Goal: Information Seeking & Learning: Learn about a topic

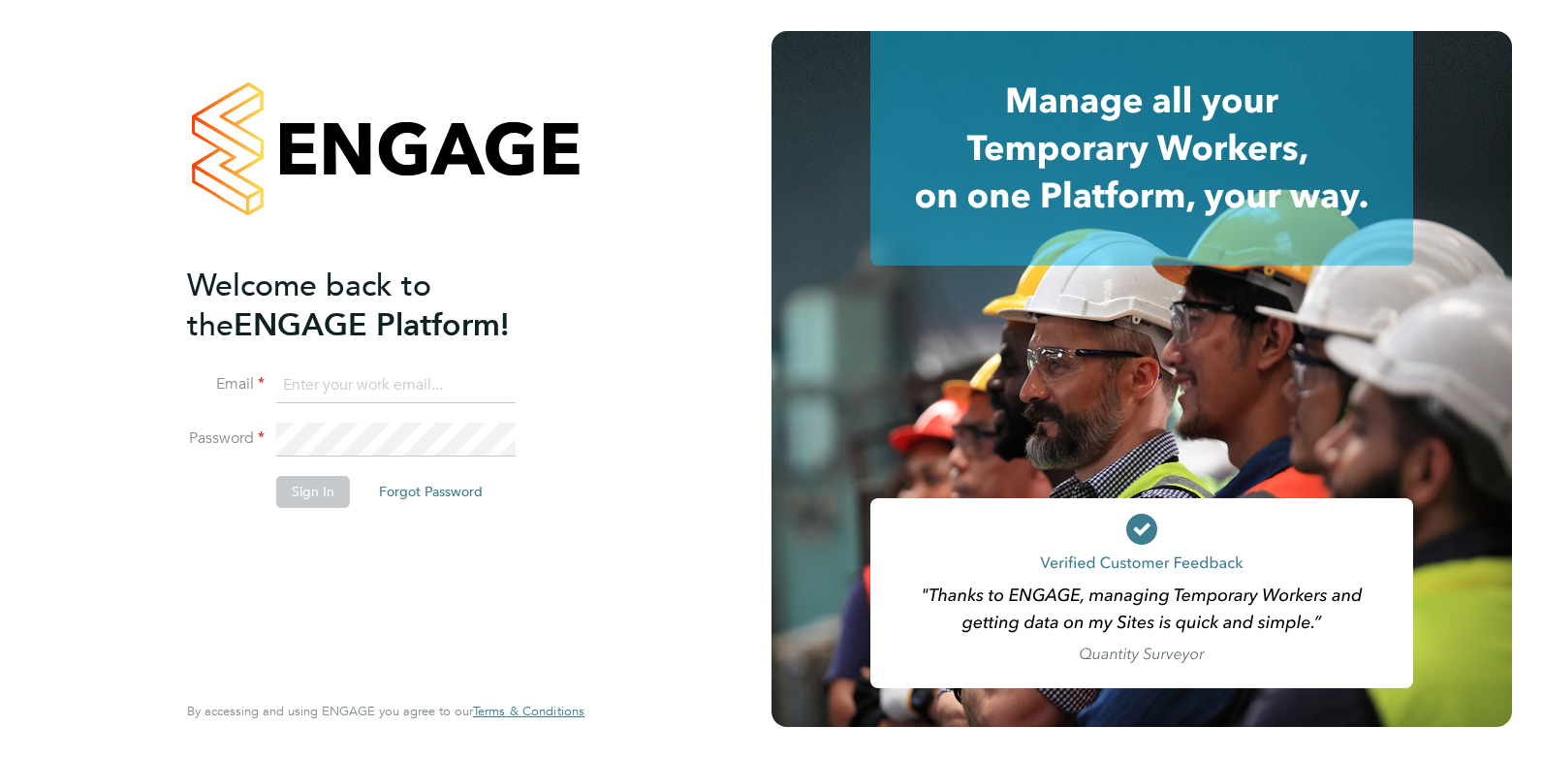
click at [355, 395] on input at bounding box center [395, 385] width 239 height 35
type input "danielclarke@jjfox.com"
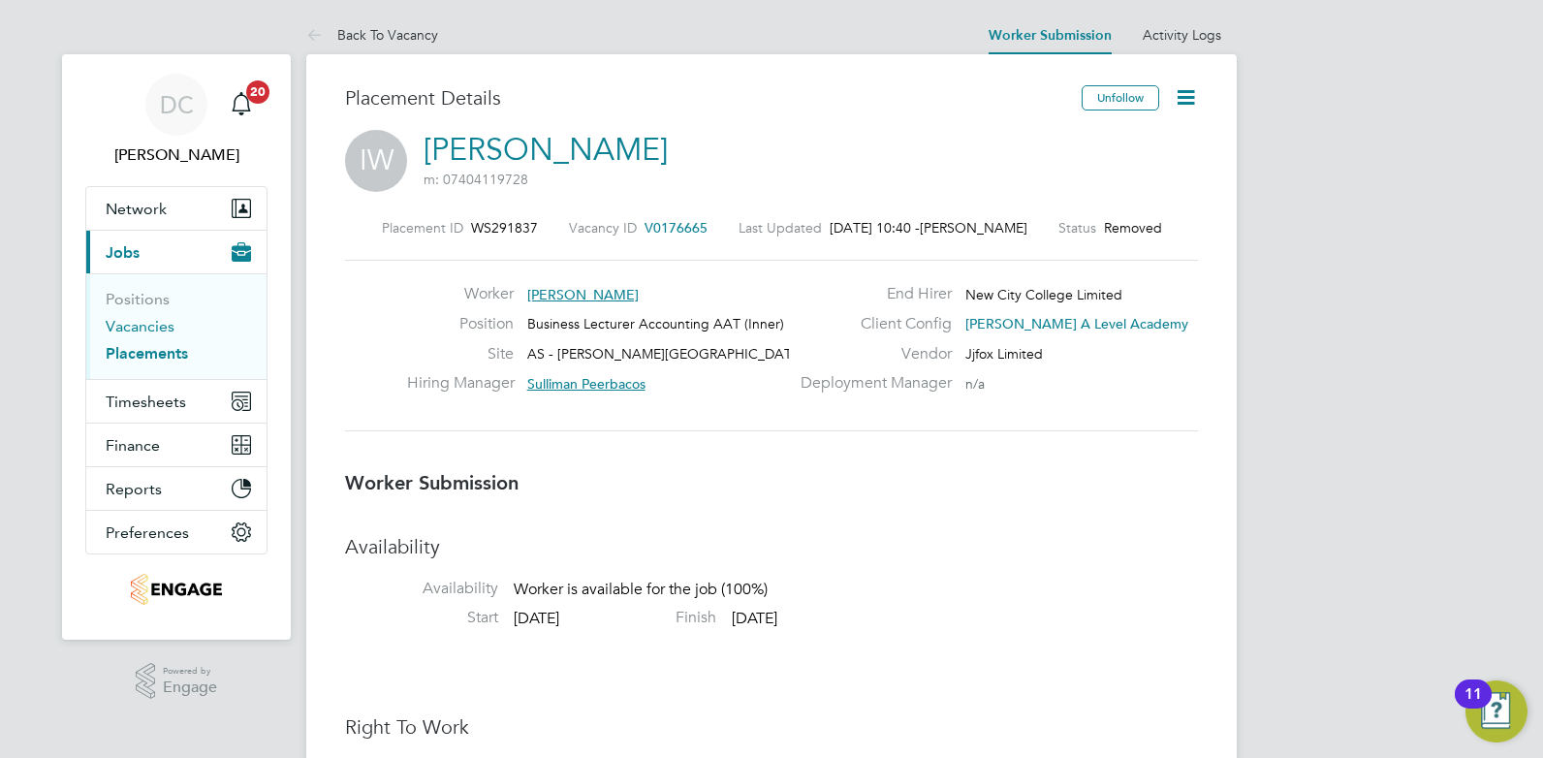
click at [151, 326] on link "Vacancies" at bounding box center [140, 326] width 69 height 18
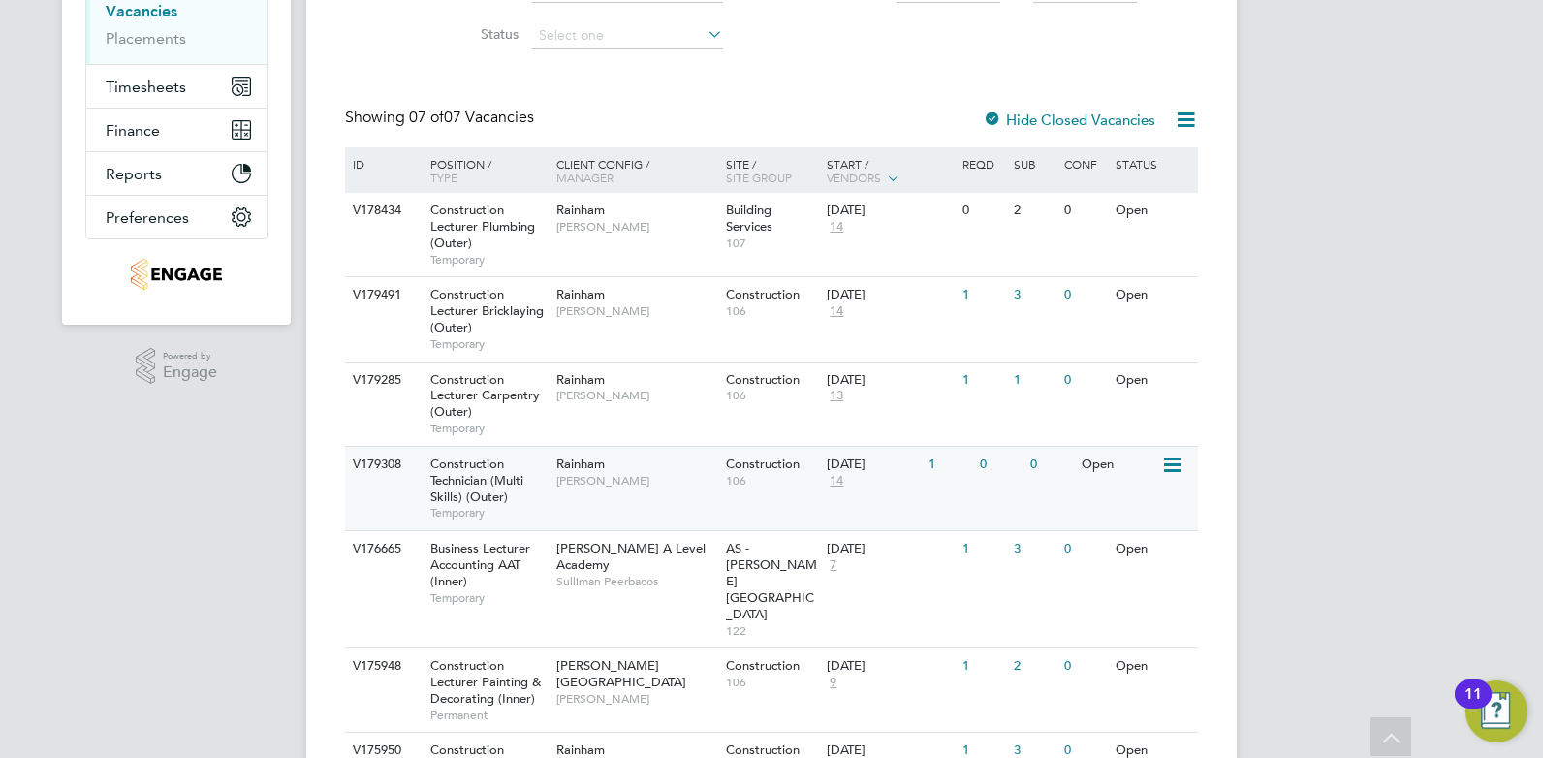
scroll to position [412, 0]
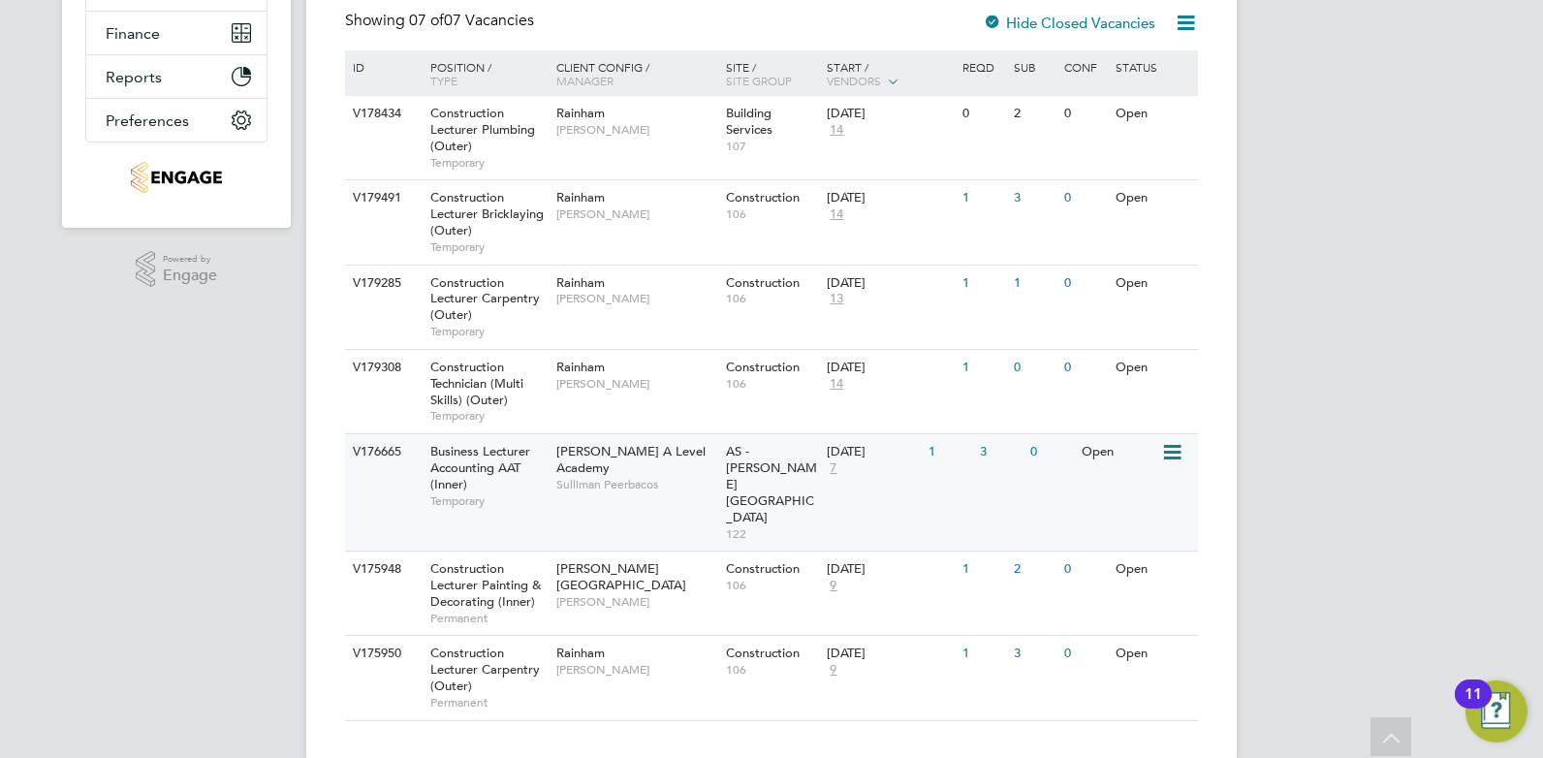
click at [656, 494] on div "V176665 Business Lecturer Accounting AAT (Inner) Temporary Attlee A Level Acade…" at bounding box center [771, 491] width 853 height 117
click at [622, 242] on div "V179491 Construction Lecturer Bricklaying (Outer) Temporary Rainham Ian Rist Co…" at bounding box center [771, 221] width 853 height 84
click at [672, 302] on span "[PERSON_NAME]" at bounding box center [636, 299] width 160 height 16
click at [651, 506] on div "V176665 Business Lecturer Accounting AAT (Inner) Temporary Attlee A Level Acade…" at bounding box center [771, 491] width 853 height 117
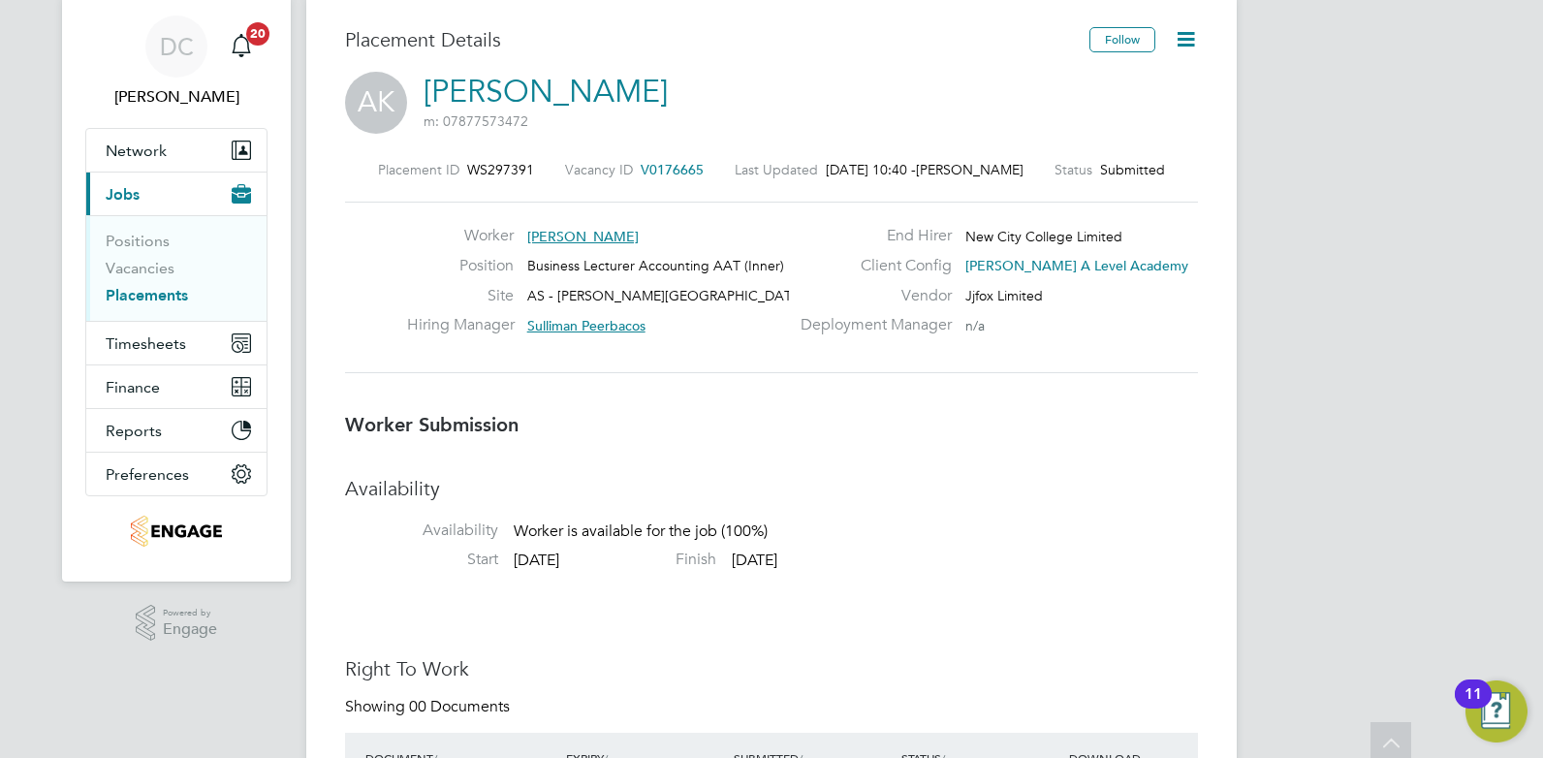
scroll to position [34, 0]
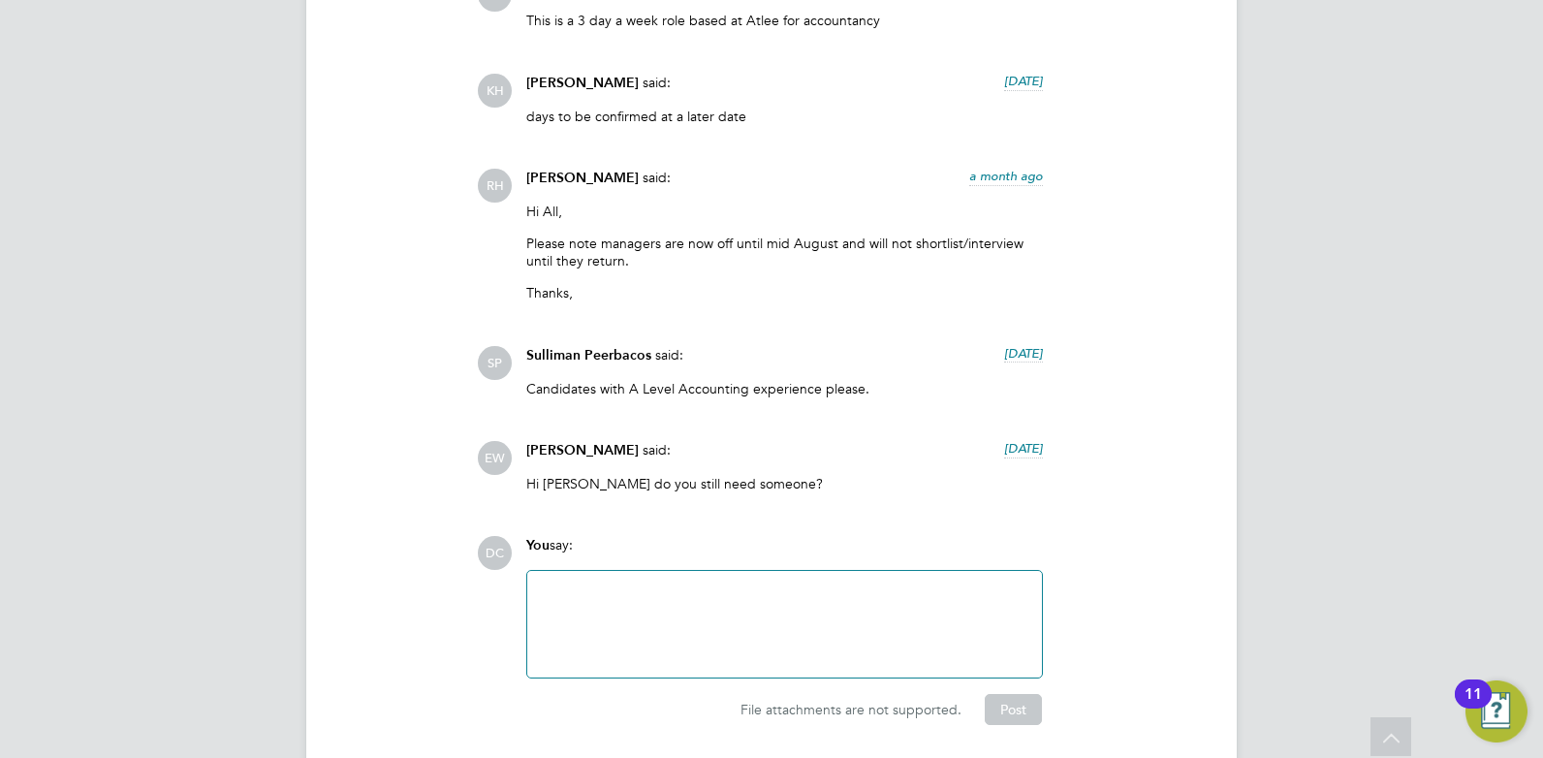
scroll to position [4241, 0]
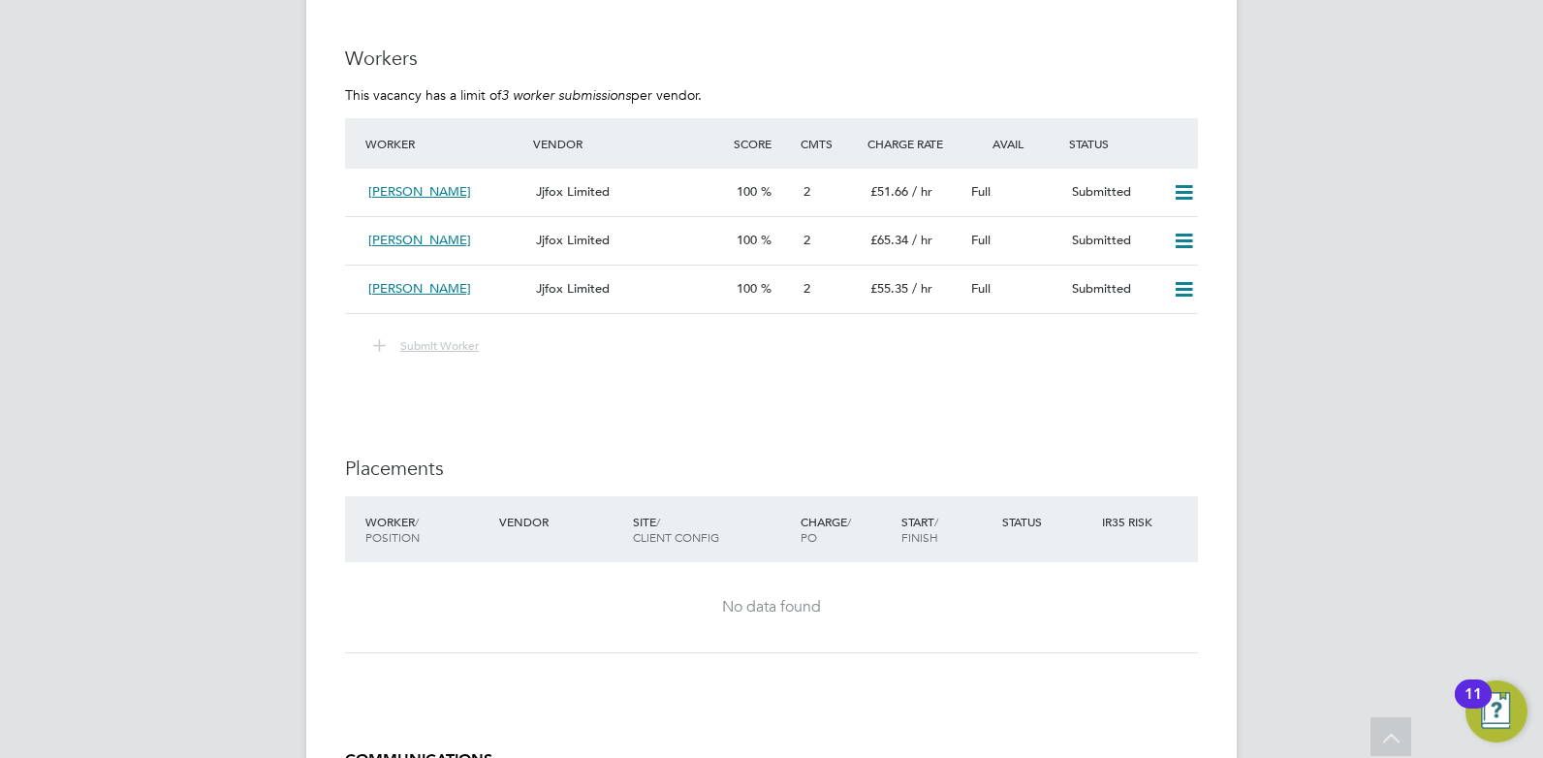
scroll to position [3474, 0]
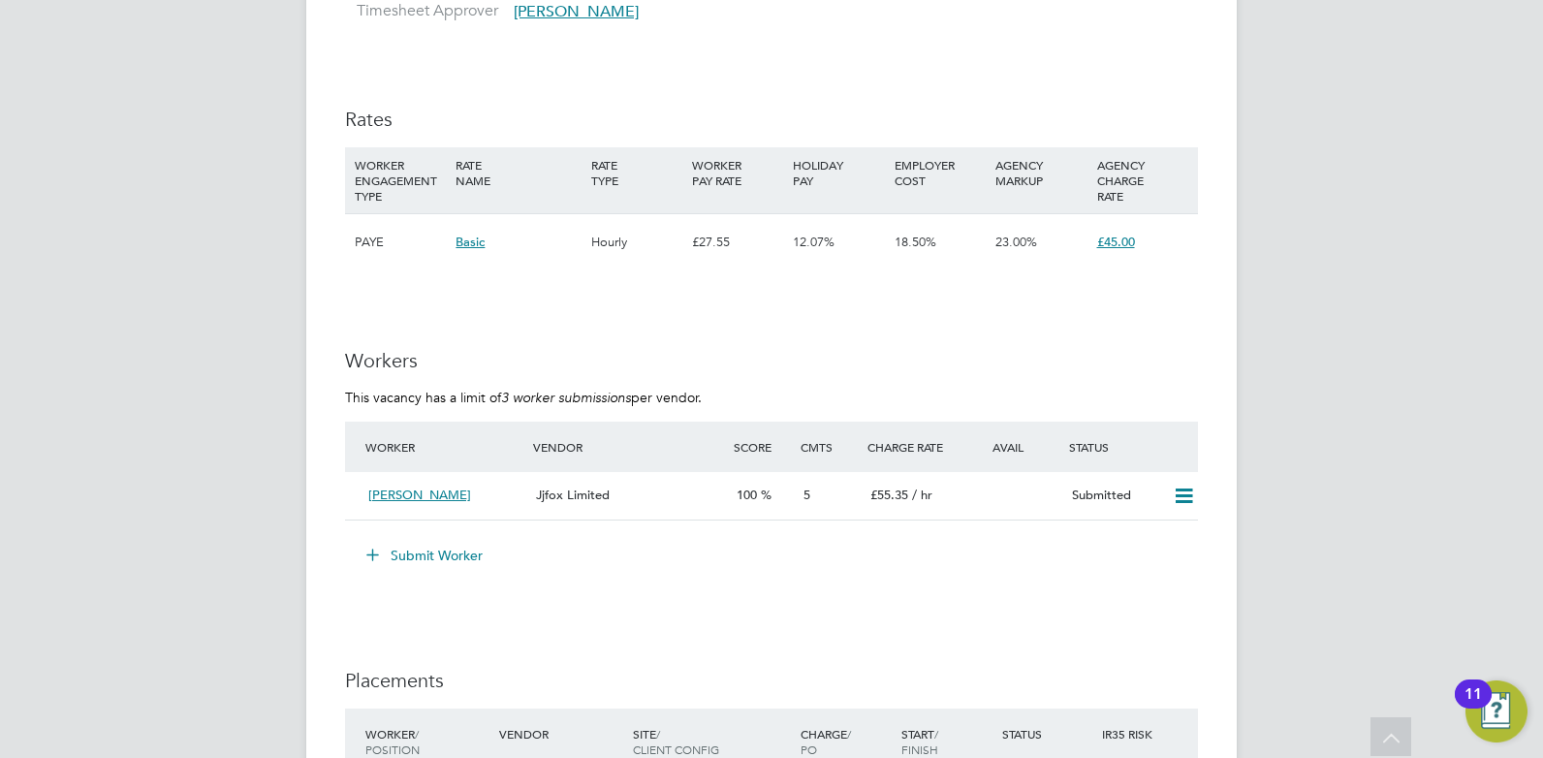
scroll to position [3393, 0]
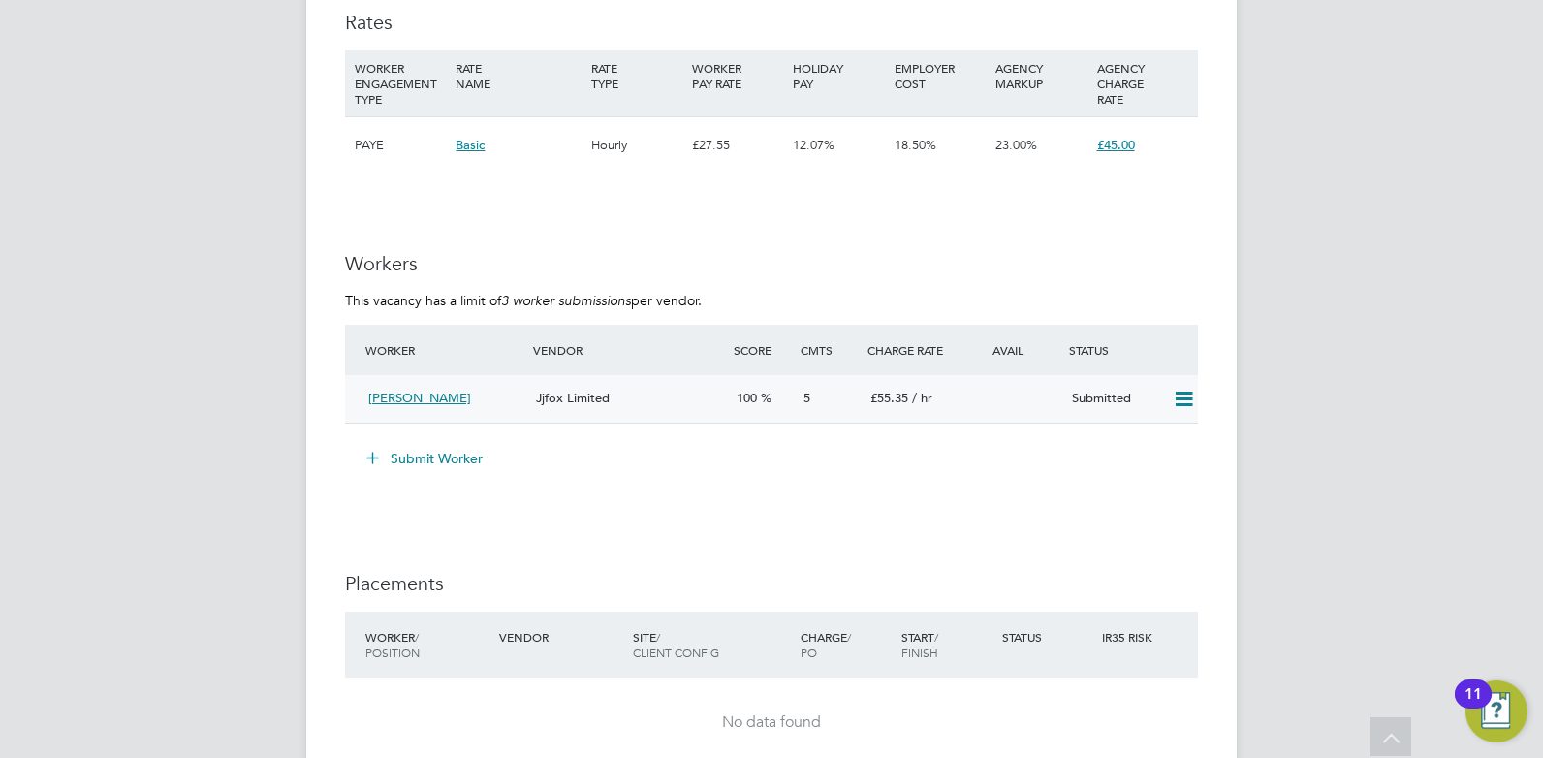
click at [673, 395] on div "Jjfox Limited" at bounding box center [628, 399] width 201 height 32
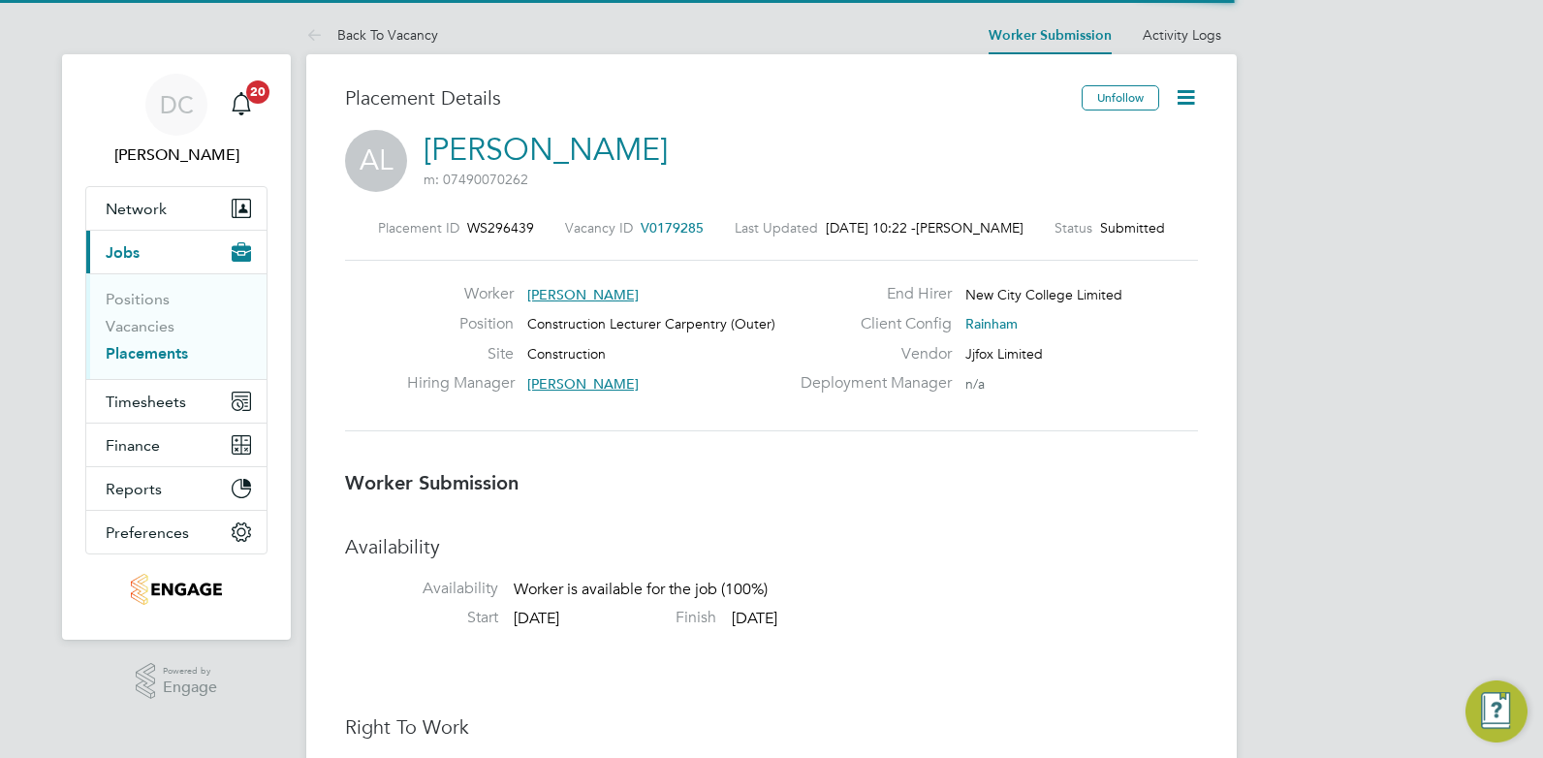
scroll to position [31, 383]
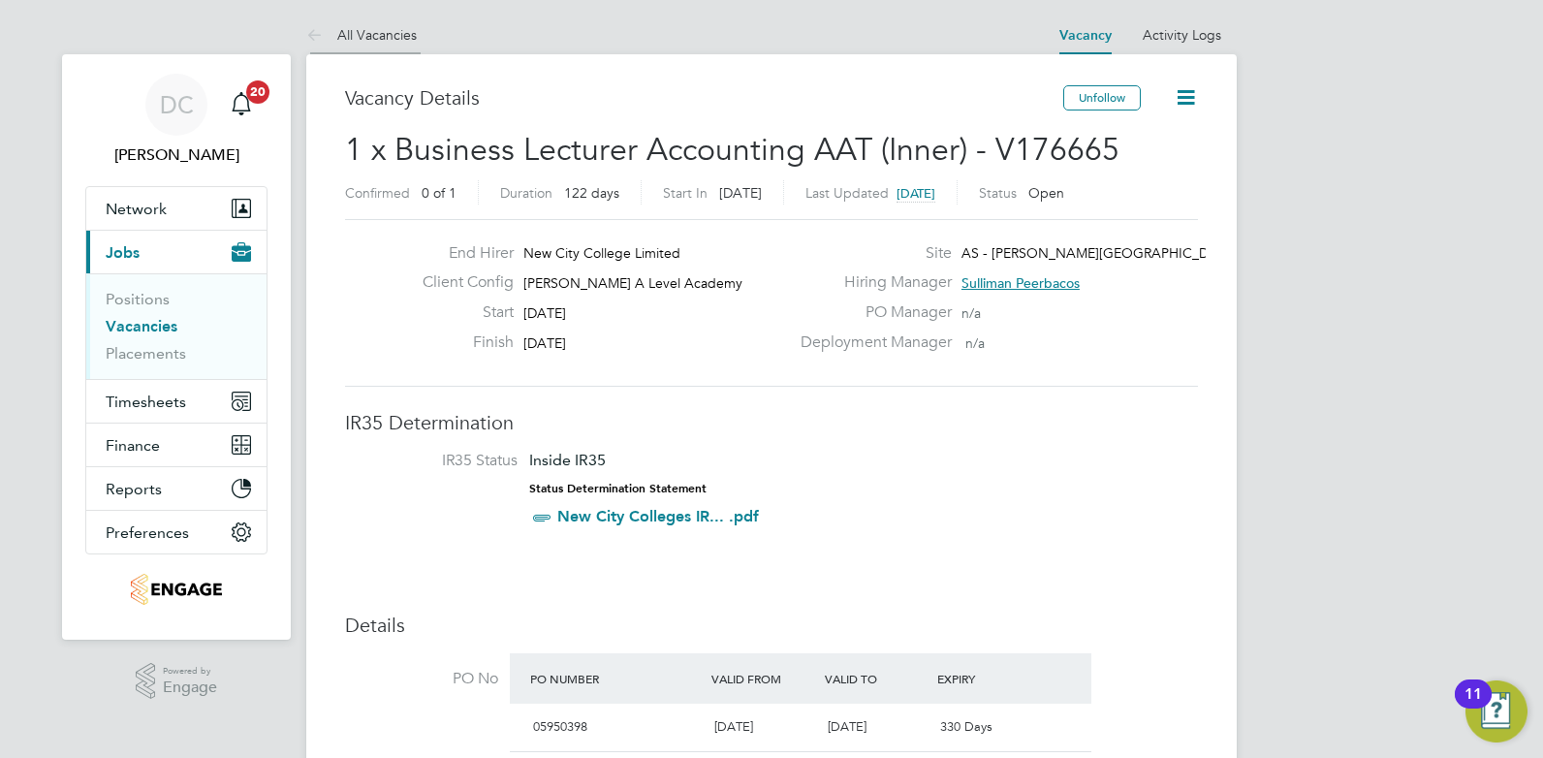
click at [377, 40] on link "All Vacancies" at bounding box center [361, 34] width 111 height 17
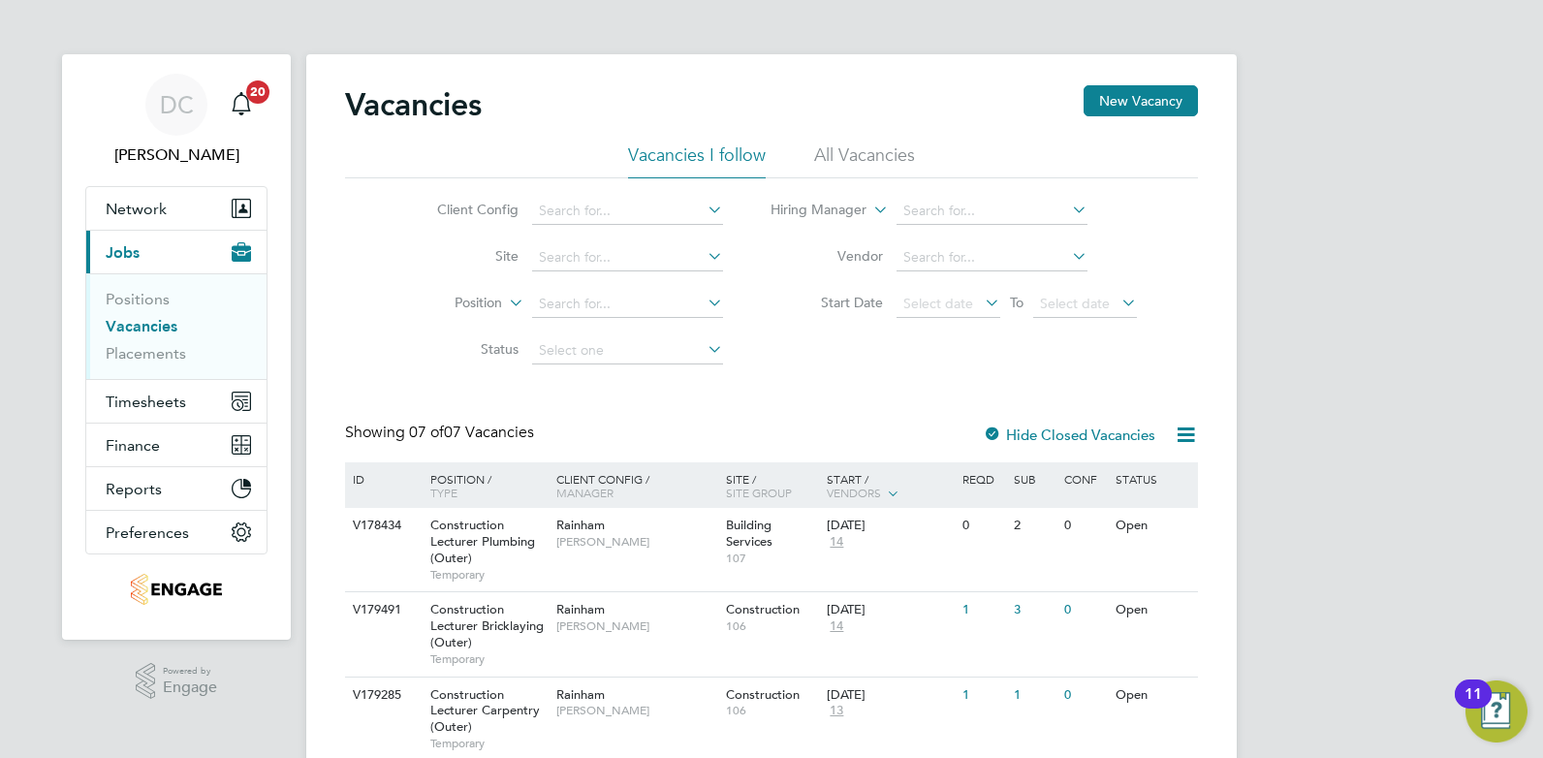
click at [848, 159] on li "All Vacancies" at bounding box center [864, 160] width 101 height 35
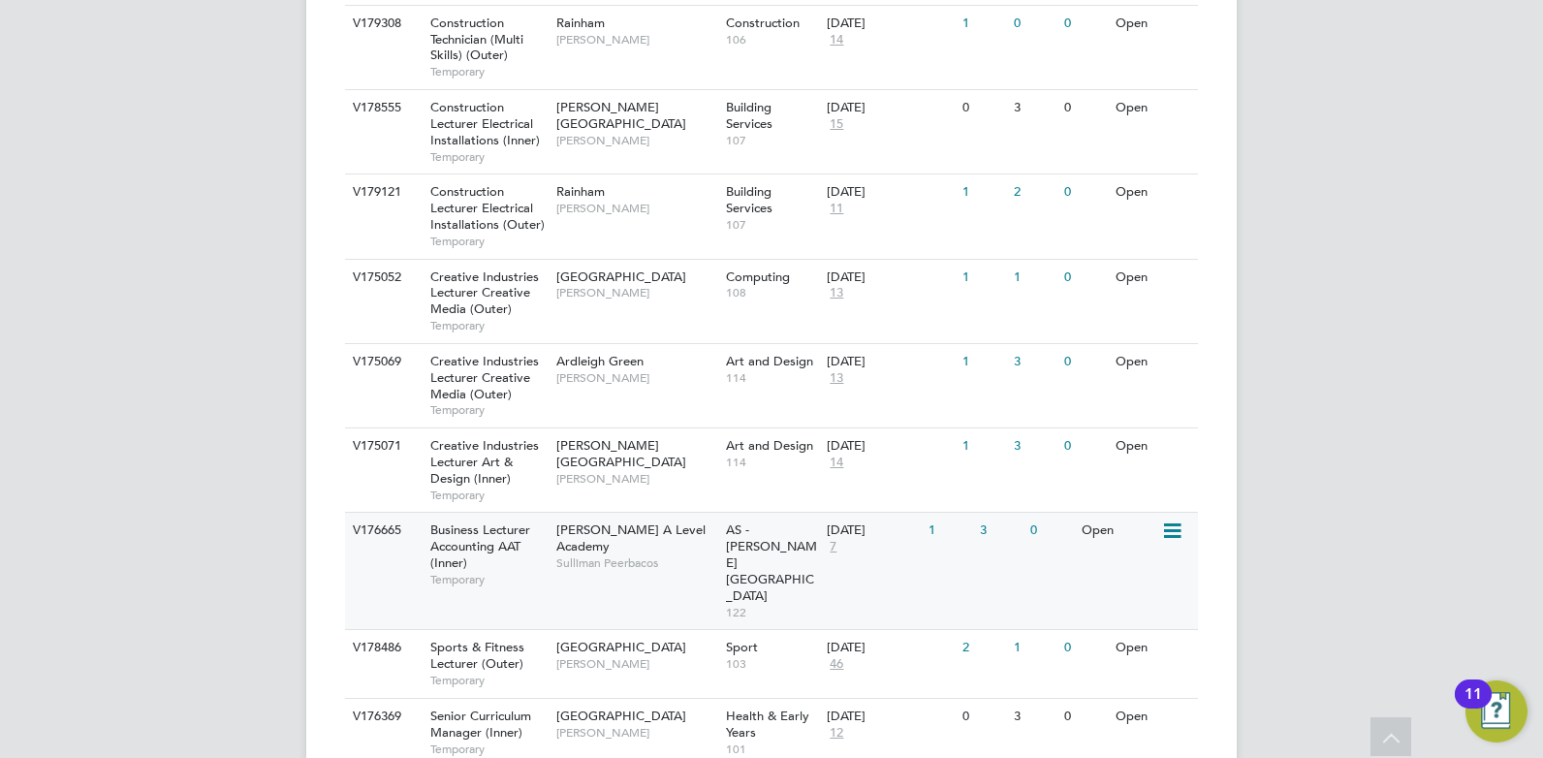
scroll to position [1018, 0]
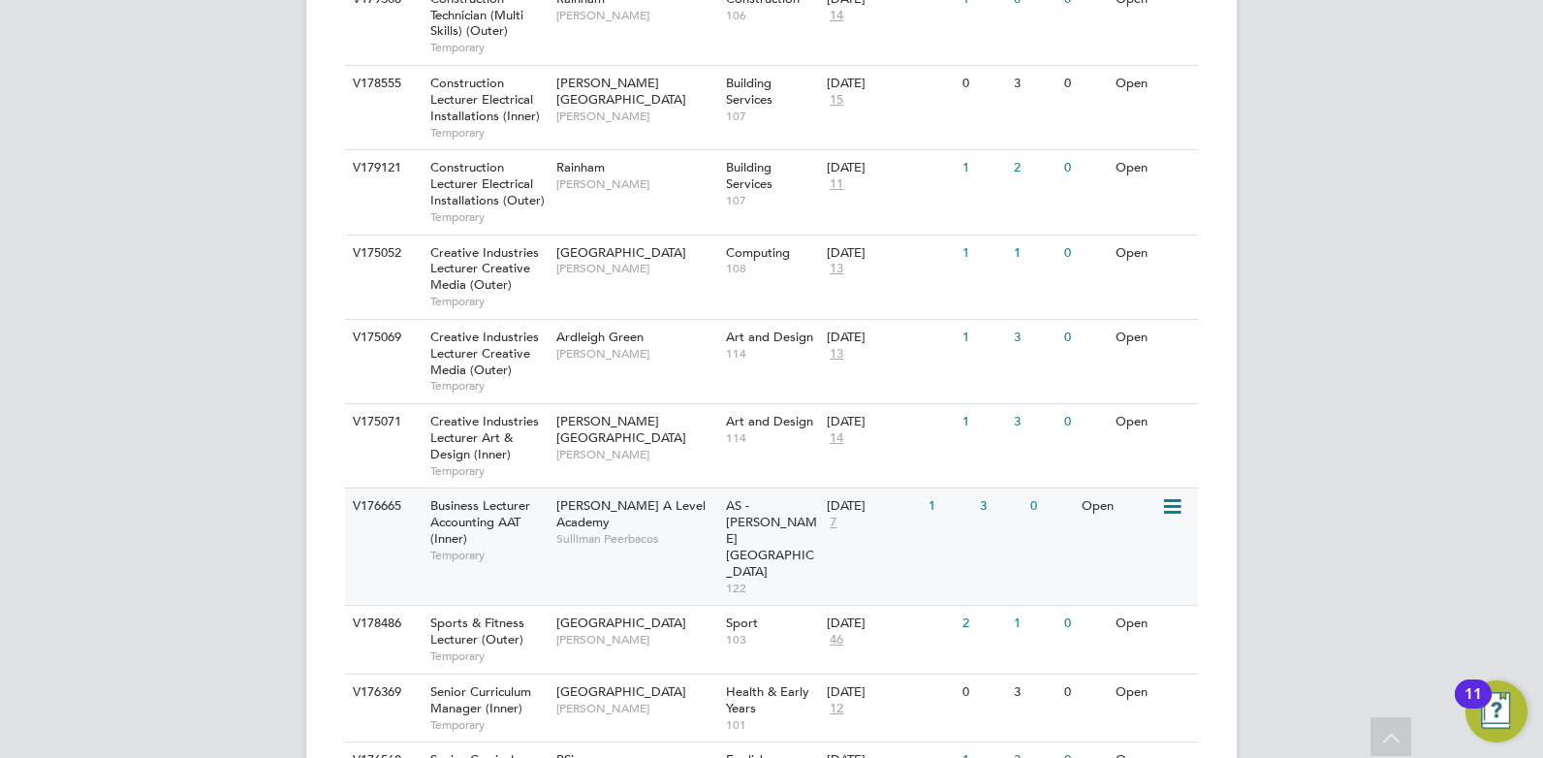
click at [387, 547] on div "V176665 Business Lecturer Accounting AAT (Inner) Temporary [PERSON_NAME] A Leve…" at bounding box center [771, 546] width 853 height 117
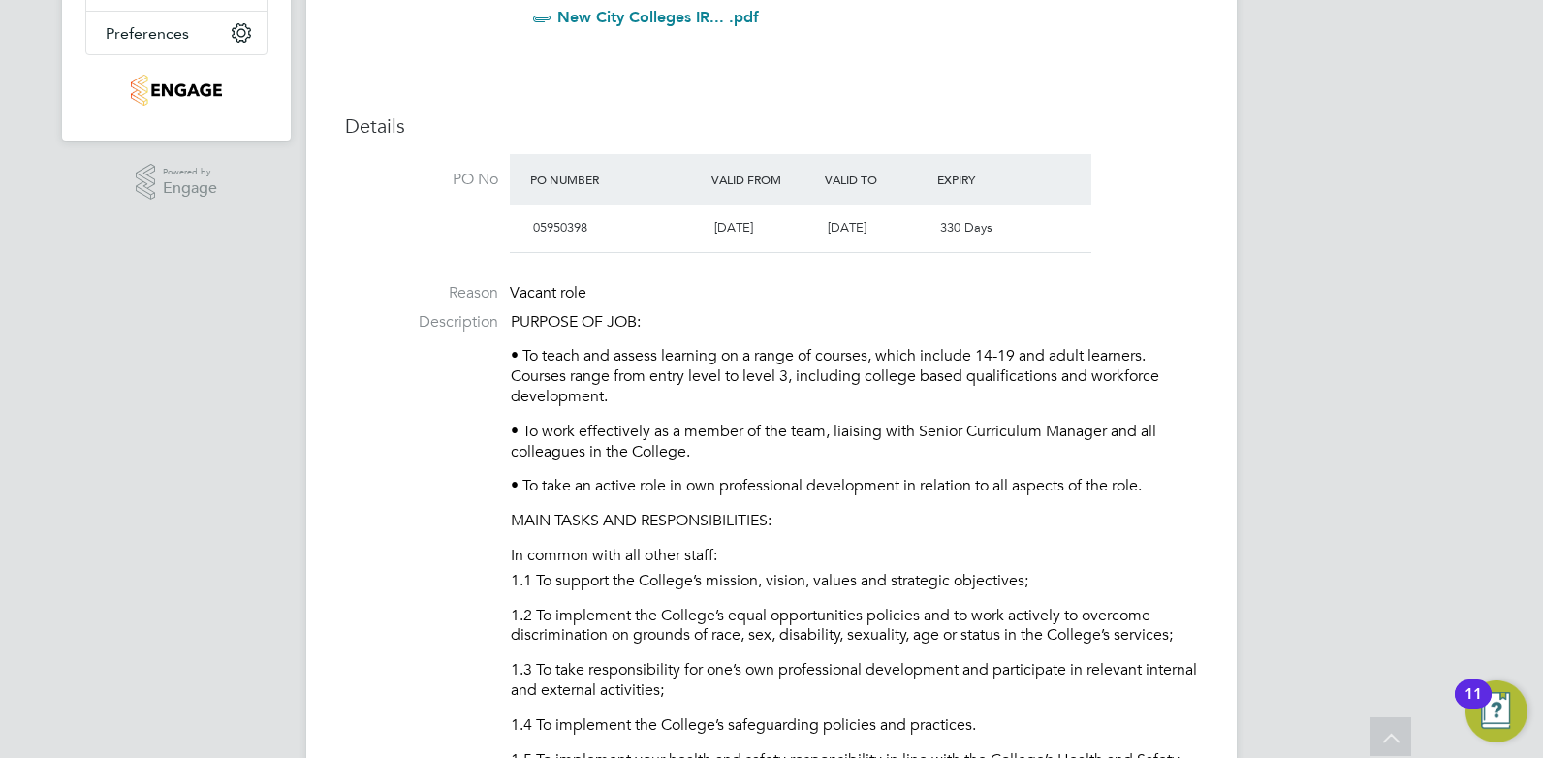
scroll to position [63, 0]
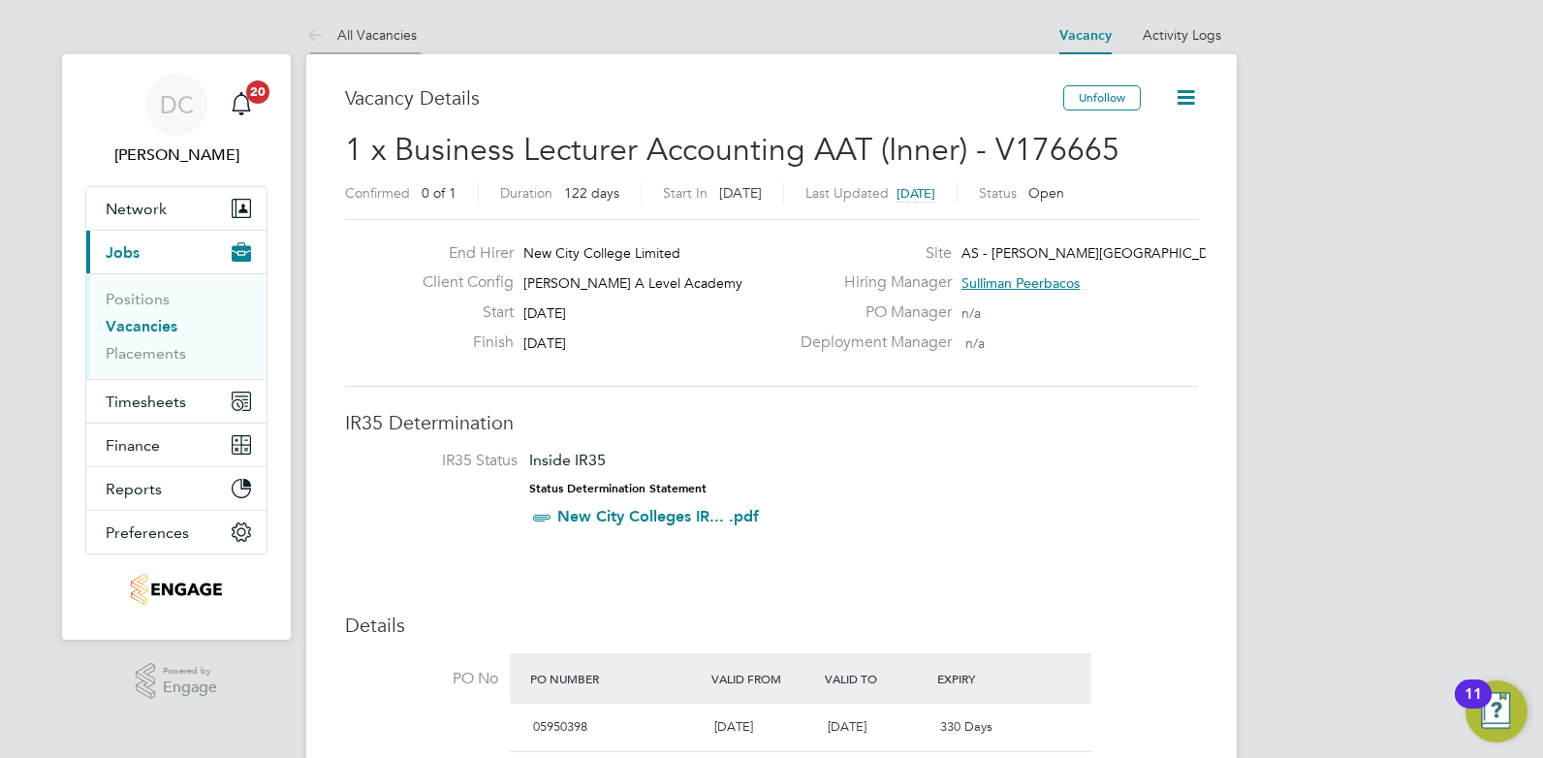
click at [375, 29] on link "All Vacancies" at bounding box center [361, 34] width 111 height 17
